Goal: Navigation & Orientation: Find specific page/section

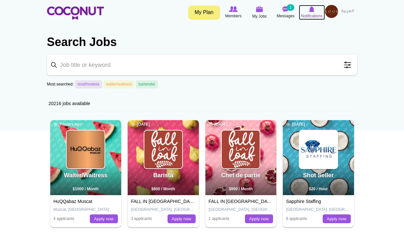
click at [314, 12] on img at bounding box center [312, 9] width 6 height 6
click at [307, 17] on span "Notifications" at bounding box center [311, 16] width 21 height 7
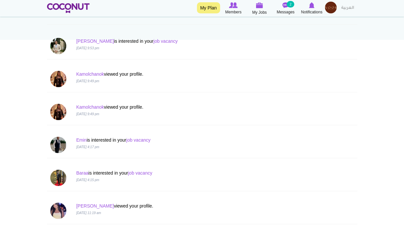
scroll to position [98, 0]
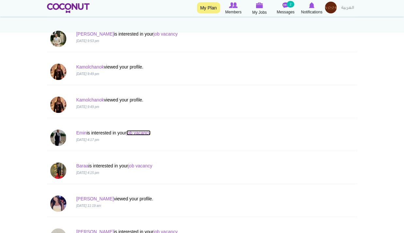
click at [141, 132] on link "job vacancy" at bounding box center [138, 132] width 24 height 5
click at [79, 132] on link "Emin" at bounding box center [81, 132] width 10 height 5
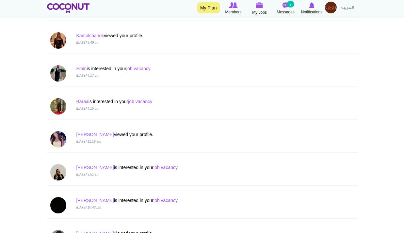
scroll to position [163, 0]
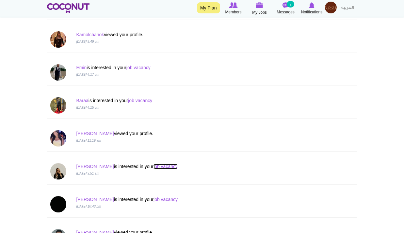
click at [153, 165] on link "job vacancy" at bounding box center [165, 166] width 24 height 5
click at [87, 165] on p "Lara is interested in your job vacancy" at bounding box center [175, 166] width 199 height 7
click at [79, 165] on link "[PERSON_NAME]" at bounding box center [95, 166] width 38 height 5
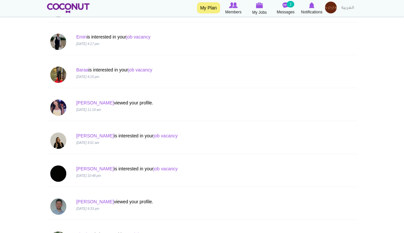
scroll to position [228, 0]
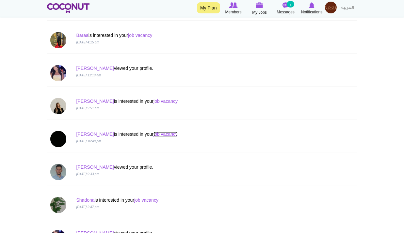
click at [153, 136] on link "job vacancy" at bounding box center [165, 134] width 24 height 5
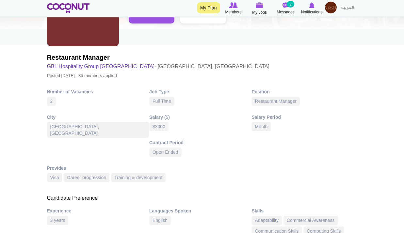
scroll to position [163, 0]
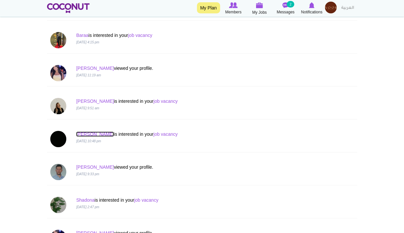
click at [87, 134] on link "[PERSON_NAME]" at bounding box center [95, 134] width 38 height 5
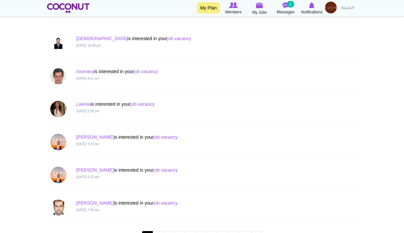
scroll to position [685, 0]
